Goal: Task Accomplishment & Management: Manage account settings

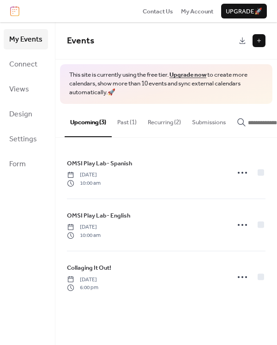
drag, startPoint x: 188, startPoint y: 75, endPoint x: 169, endPoint y: 93, distance: 26.5
click at [169, 93] on span "This site is currently using the free tier. Upgrade now to create more calendar…" at bounding box center [166, 84] width 194 height 26
click at [27, 93] on span "Views" at bounding box center [19, 89] width 20 height 15
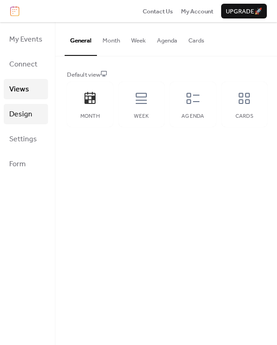
click at [14, 118] on span "Design" at bounding box center [20, 114] width 23 height 15
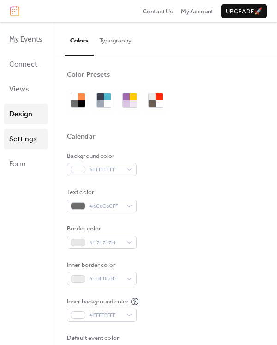
click at [18, 145] on span "Settings" at bounding box center [23, 139] width 28 height 15
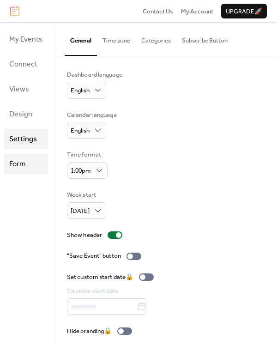
click at [20, 164] on span "Form" at bounding box center [17, 164] width 17 height 15
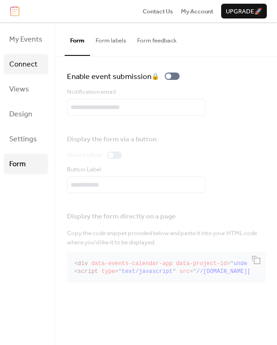
click at [26, 67] on span "Connect" at bounding box center [23, 64] width 28 height 15
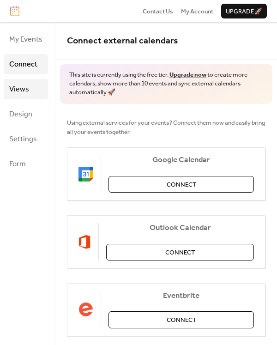
click at [27, 92] on span "Views" at bounding box center [19, 89] width 20 height 15
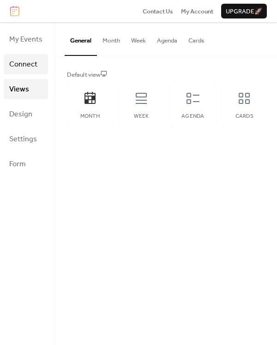
click at [20, 67] on span "Connect" at bounding box center [23, 64] width 28 height 15
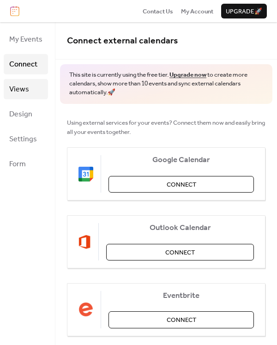
click at [7, 88] on link "Views" at bounding box center [26, 89] width 44 height 20
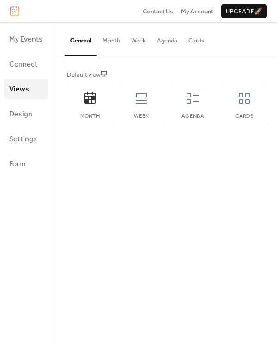
click at [106, 46] on button "Month" at bounding box center [111, 38] width 29 height 32
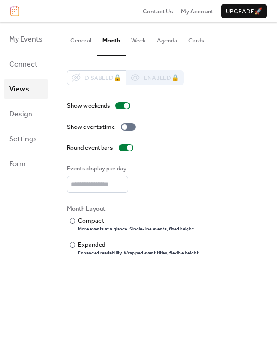
click at [145, 43] on button "Week" at bounding box center [139, 38] width 26 height 32
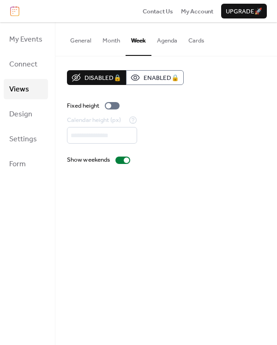
click at [166, 43] on button "Agenda" at bounding box center [167, 38] width 31 height 32
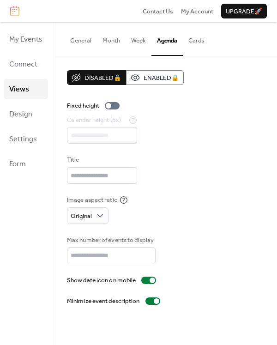
click at [110, 44] on button "Month" at bounding box center [111, 38] width 29 height 32
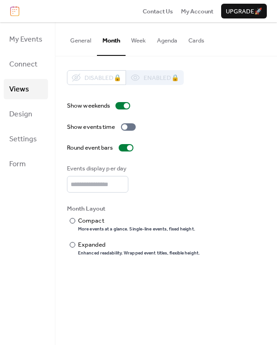
click at [168, 40] on button "Agenda" at bounding box center [167, 38] width 31 height 32
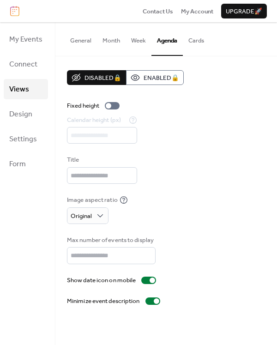
click at [137, 41] on button "Week" at bounding box center [139, 38] width 26 height 32
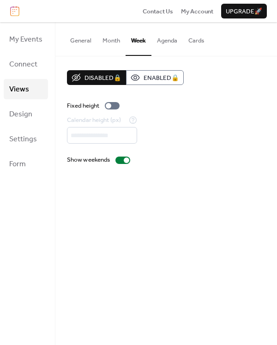
click at [205, 43] on button "Cards" at bounding box center [196, 38] width 27 height 32
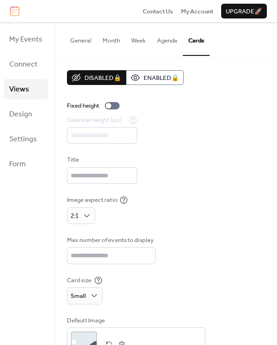
click at [74, 38] on button "General" at bounding box center [81, 38] width 32 height 32
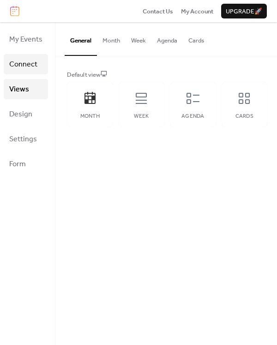
click at [26, 59] on span "Connect" at bounding box center [23, 64] width 28 height 15
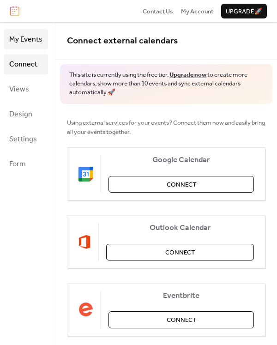
click at [23, 43] on span "My Events" at bounding box center [25, 39] width 33 height 15
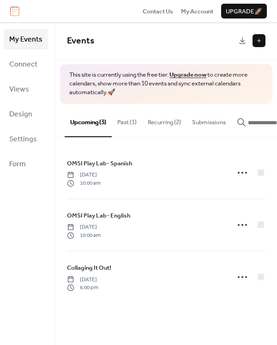
click at [153, 125] on button "Recurring (2)" at bounding box center [164, 120] width 44 height 32
